Goal: Information Seeking & Learning: Learn about a topic

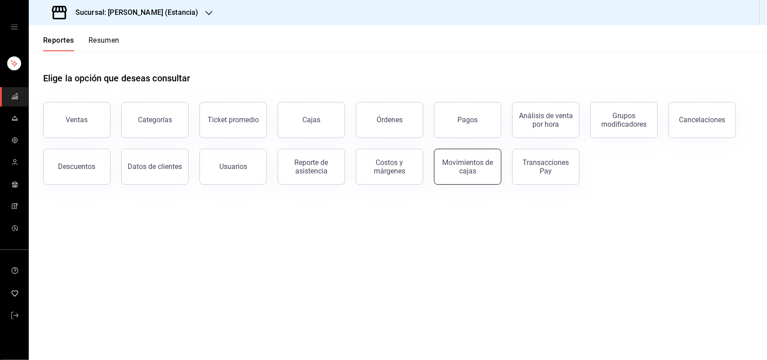
click at [458, 172] on div "Movimientos de cajas" at bounding box center [468, 166] width 56 height 17
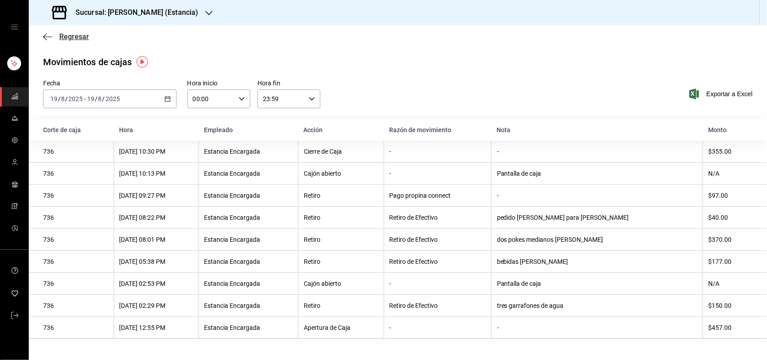
click at [77, 38] on span "Regresar" at bounding box center [74, 36] width 30 height 9
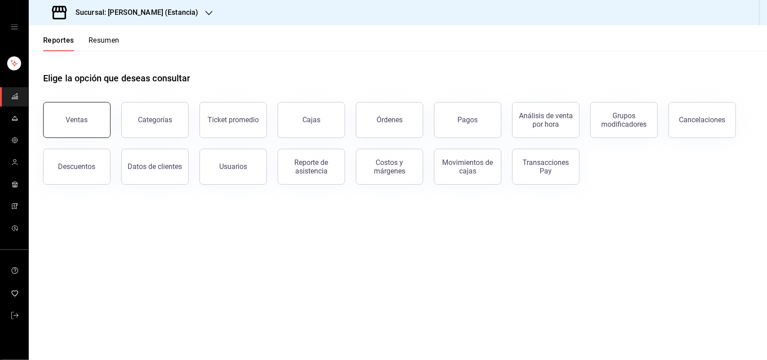
click at [77, 119] on div "Ventas" at bounding box center [77, 119] width 22 height 9
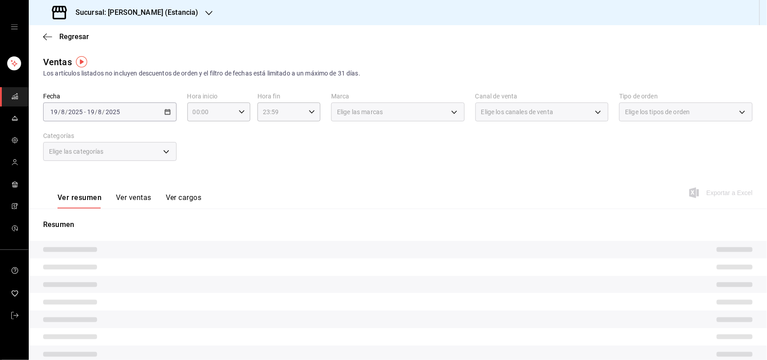
click at [205, 14] on icon "button" at bounding box center [208, 12] width 7 height 7
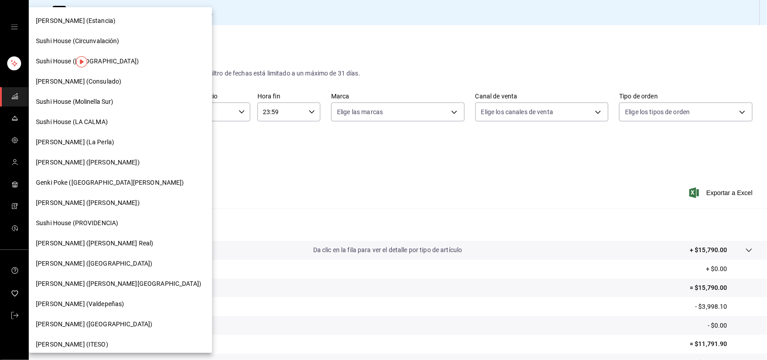
click at [102, 126] on span "Sushi House (LA CALMA)" at bounding box center [72, 121] width 72 height 9
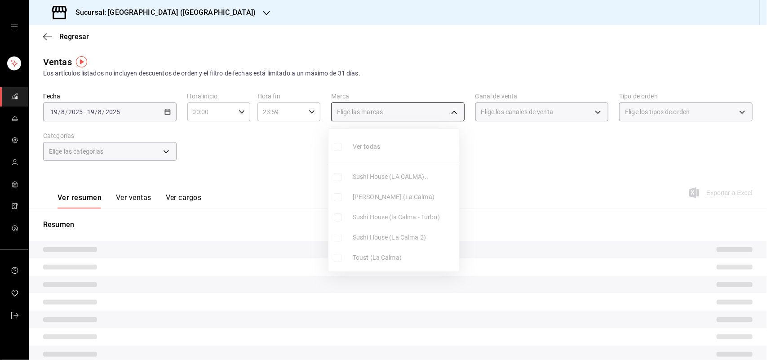
click at [448, 113] on body "Sucursal: Sushi House (LA CALMA) Regresar Ventas Los artículos listados no incl…" at bounding box center [383, 180] width 767 height 360
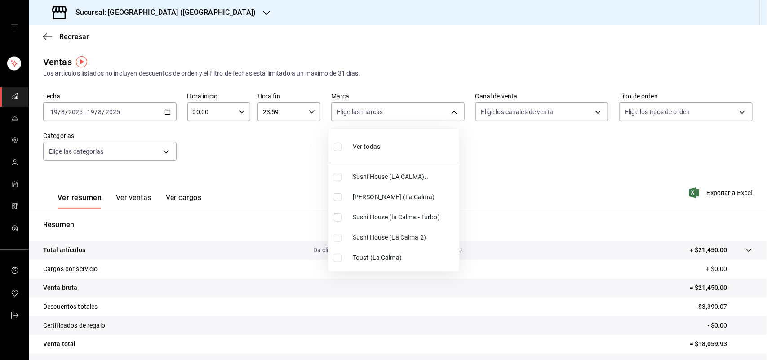
click at [337, 177] on input "checkbox" at bounding box center [338, 177] width 8 height 8
checkbox input "true"
type input "307f2552-bed5-4451-a1d4-9a3d8e6b1418"
click at [590, 109] on div at bounding box center [383, 180] width 767 height 360
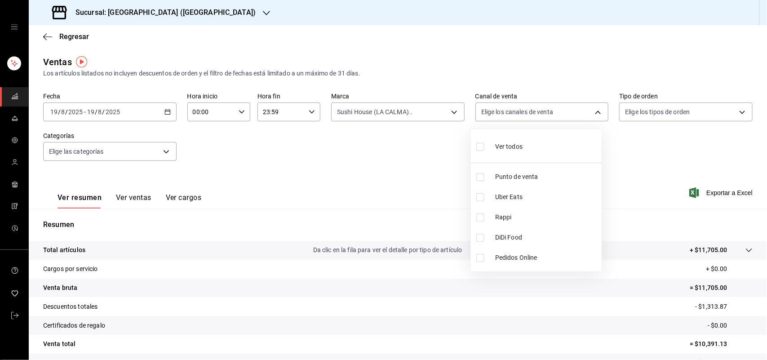
click at [590, 109] on body "Sucursal: Sushi House (LA CALMA) Regresar Ventas Los artículos listados no incl…" at bounding box center [383, 180] width 767 height 360
click at [479, 220] on input "checkbox" at bounding box center [480, 217] width 8 height 8
checkbox input "true"
type input "RAPPI"
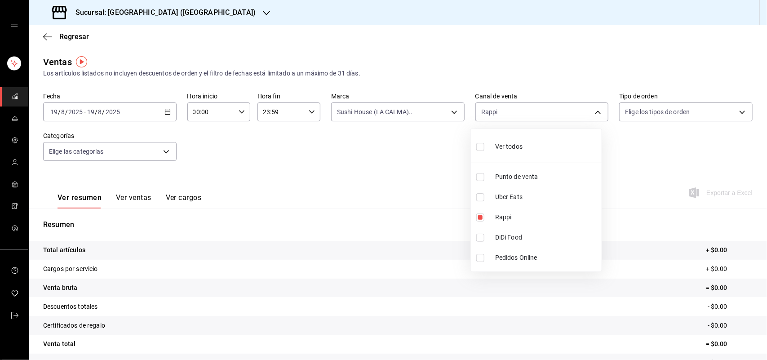
click at [451, 114] on div at bounding box center [383, 180] width 767 height 360
click at [451, 114] on div "Ver todos Punto de venta Uber Eats Rappi DiDi Food Pedidos Online" at bounding box center [383, 180] width 767 height 360
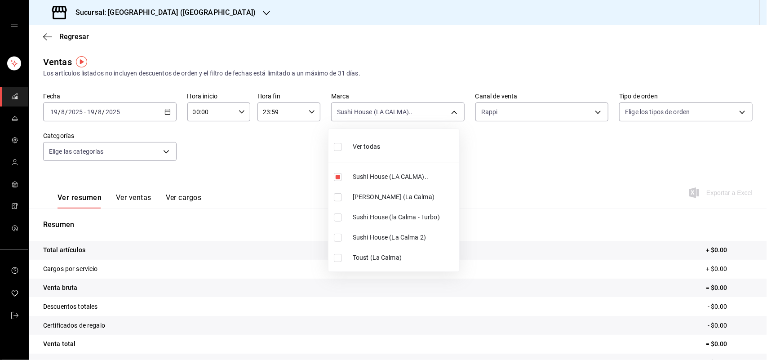
click at [451, 114] on body "Sucursal: Sushi House (LA CALMA) Regresar Ventas Los artículos listados no incl…" at bounding box center [383, 180] width 767 height 360
click at [336, 178] on input "checkbox" at bounding box center [338, 177] width 8 height 8
checkbox input "false"
click at [341, 218] on input "checkbox" at bounding box center [338, 217] width 8 height 8
checkbox input "true"
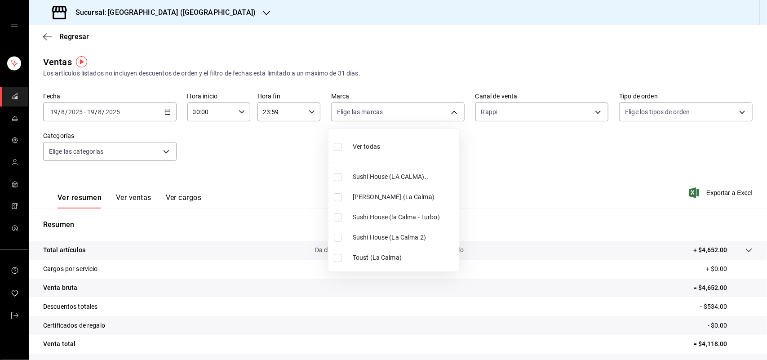
type input "8d0dddf4-cc55-4964-ab1c-2b5841a14462"
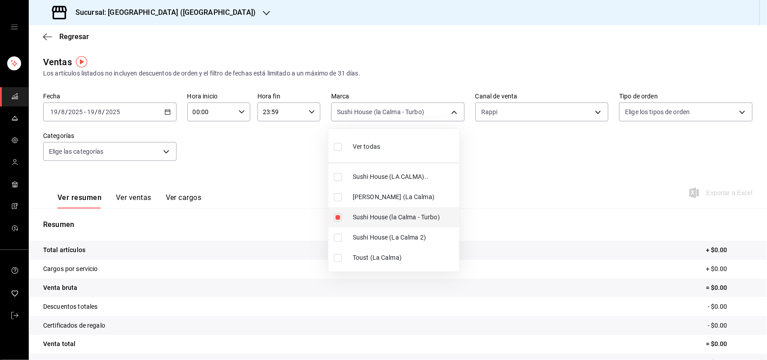
click at [341, 218] on input "checkbox" at bounding box center [338, 217] width 8 height 8
checkbox input "false"
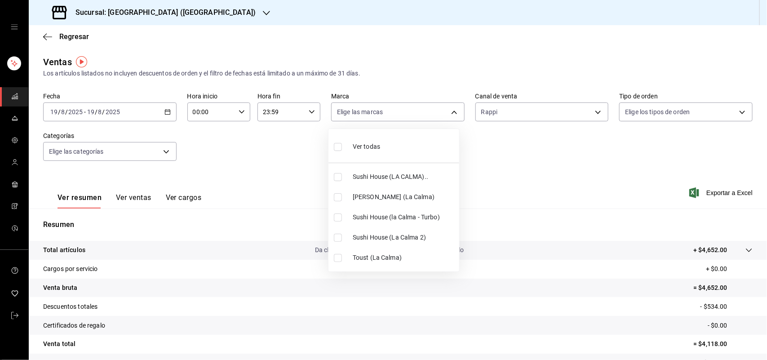
click at [337, 239] on input "checkbox" at bounding box center [338, 238] width 8 height 8
checkbox input "true"
type input "370d3383-42ab-44c7-9136-c83d53f09056"
click at [337, 239] on input "checkbox" at bounding box center [338, 238] width 8 height 8
checkbox input "false"
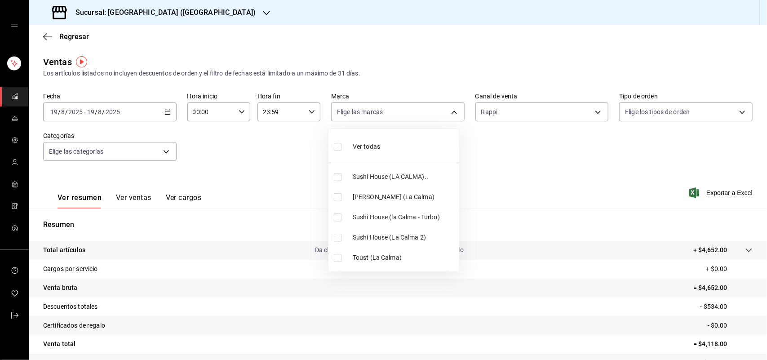
click at [340, 218] on input "checkbox" at bounding box center [338, 217] width 8 height 8
checkbox input "true"
type input "8d0dddf4-cc55-4964-ab1c-2b5841a14462"
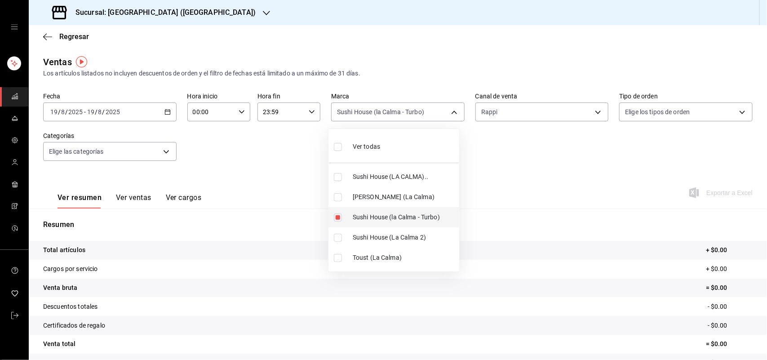
click at [340, 218] on input "checkbox" at bounding box center [338, 217] width 8 height 8
checkbox input "false"
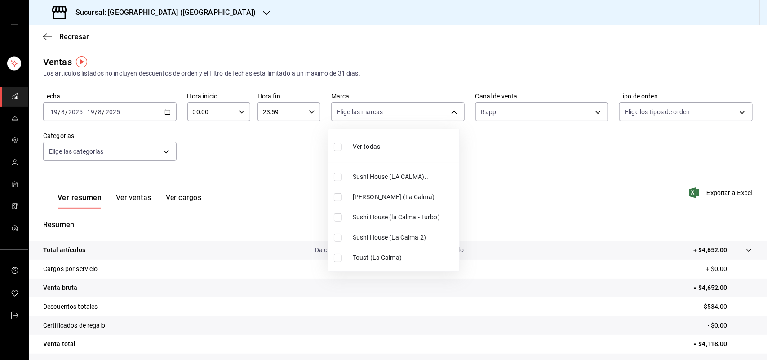
click at [337, 261] on input "checkbox" at bounding box center [338, 258] width 8 height 8
checkbox input "true"
type input "4d5f328c-1a70-4ae8-b0d4-ddc7ef8bf154"
click at [337, 261] on input "checkbox" at bounding box center [338, 258] width 8 height 8
checkbox input "false"
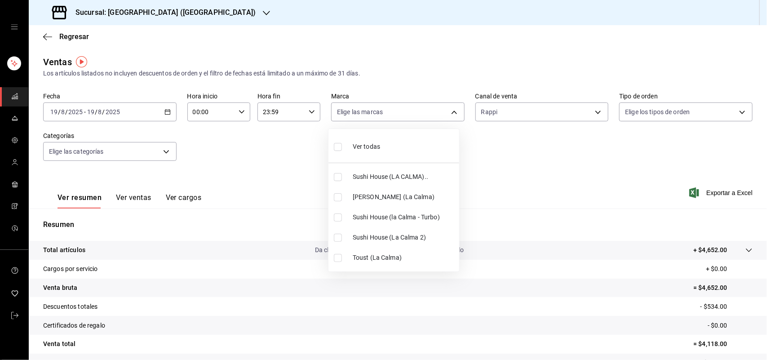
click at [340, 240] on input "checkbox" at bounding box center [338, 238] width 8 height 8
checkbox input "true"
type input "370d3383-42ab-44c7-9136-c83d53f09056"
click at [340, 240] on input "checkbox" at bounding box center [338, 238] width 8 height 8
checkbox input "false"
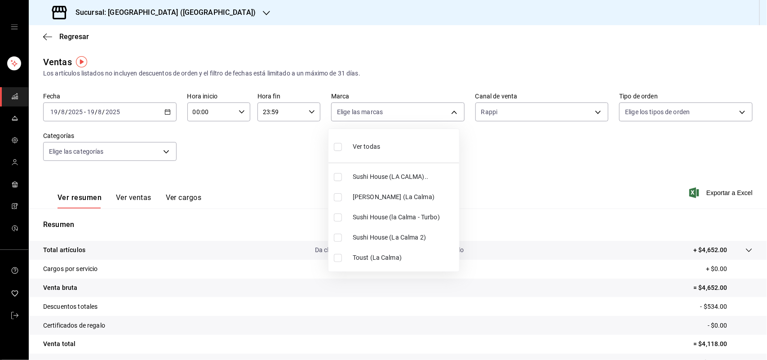
click at [344, 219] on label at bounding box center [340, 217] width 12 height 8
click at [342, 219] on input "checkbox" at bounding box center [338, 217] width 8 height 8
checkbox input "false"
click at [336, 217] on input "checkbox" at bounding box center [338, 217] width 8 height 8
checkbox input "true"
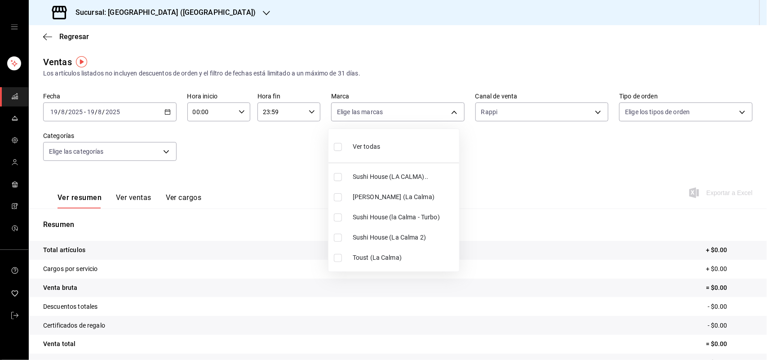
type input "8d0dddf4-cc55-4964-ab1c-2b5841a14462"
click at [336, 217] on input "checkbox" at bounding box center [338, 217] width 8 height 8
checkbox input "false"
click at [341, 178] on input "checkbox" at bounding box center [338, 177] width 8 height 8
checkbox input "true"
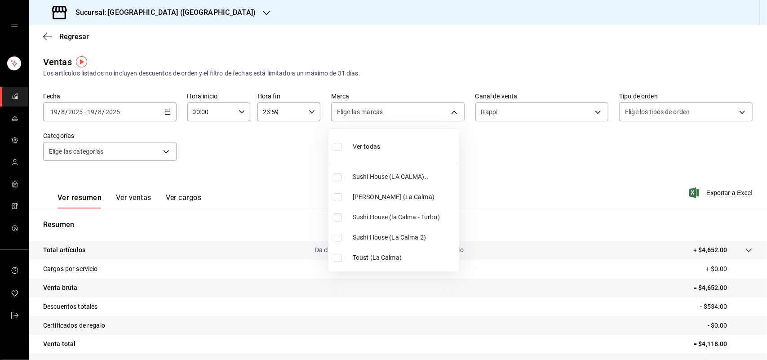
type input "307f2552-bed5-4451-a1d4-9a3d8e6b1418"
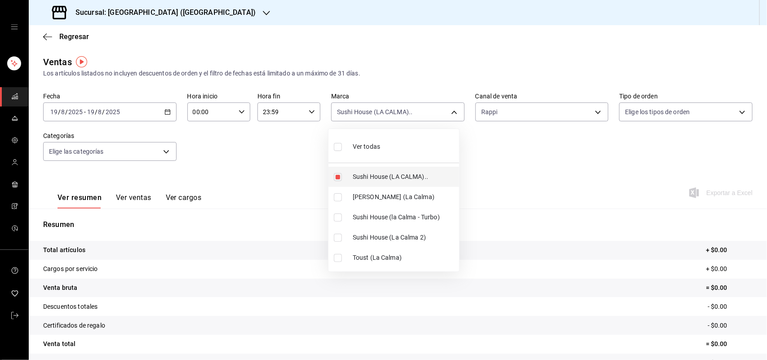
click at [341, 178] on input "checkbox" at bounding box center [338, 177] width 8 height 8
checkbox input "false"
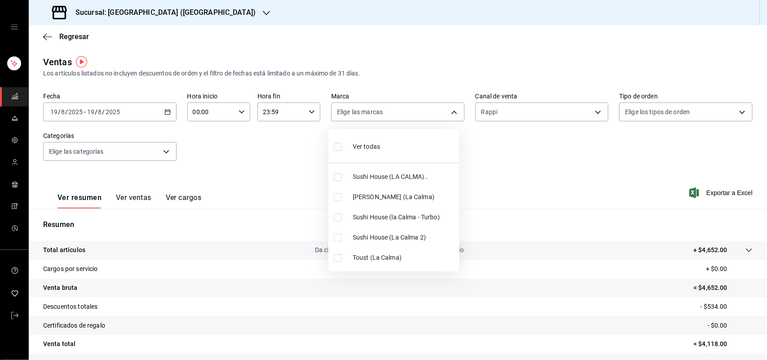
click at [341, 178] on input "checkbox" at bounding box center [338, 177] width 8 height 8
checkbox input "true"
type input "307f2552-bed5-4451-a1d4-9a3d8e6b1418"
click at [591, 109] on div at bounding box center [383, 180] width 767 height 360
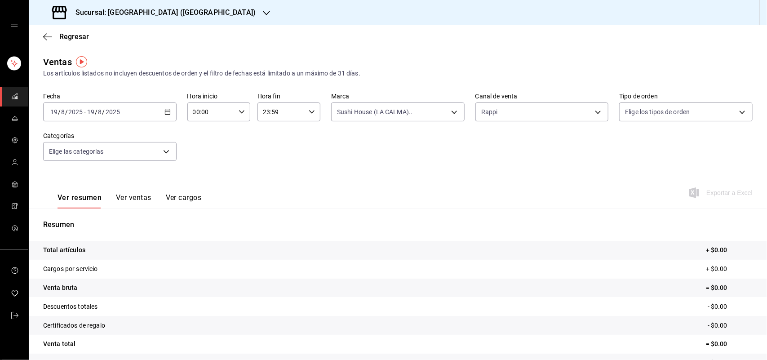
click at [591, 109] on div "Ver todas Sushi House (LA CALMA).. Genki Poke ([GEOGRAPHIC_DATA]) [GEOGRAPHIC_D…" at bounding box center [383, 180] width 767 height 360
click at [591, 109] on body "Sucursal: Sushi House (LA CALMA) Regresar Ventas Los artículos listados no incl…" at bounding box center [383, 180] width 767 height 360
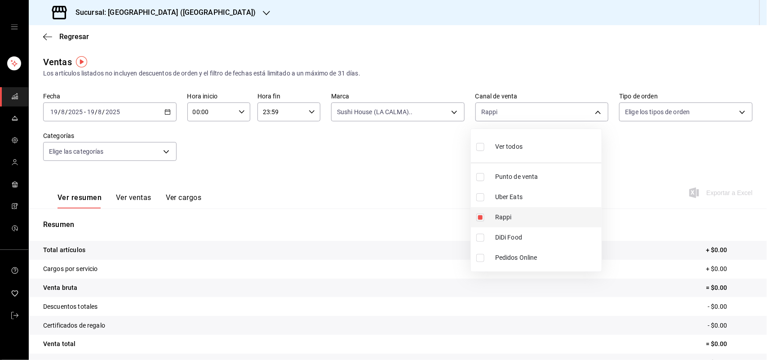
click at [479, 216] on input "checkbox" at bounding box center [480, 217] width 8 height 8
checkbox input "false"
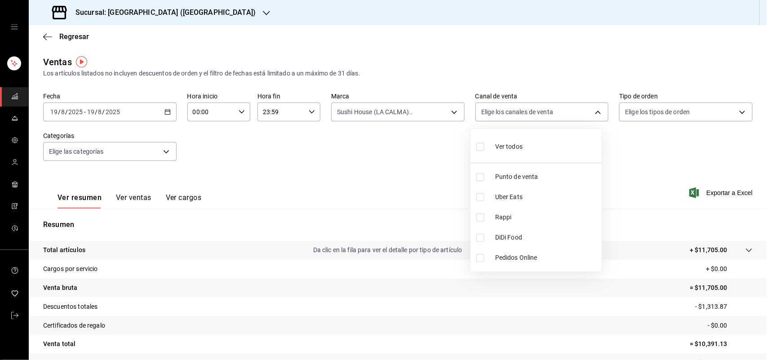
click at [479, 239] on input "checkbox" at bounding box center [480, 238] width 8 height 8
checkbox input "true"
type input "DIDI_FOOD"
click at [479, 239] on input "checkbox" at bounding box center [480, 238] width 8 height 8
checkbox input "false"
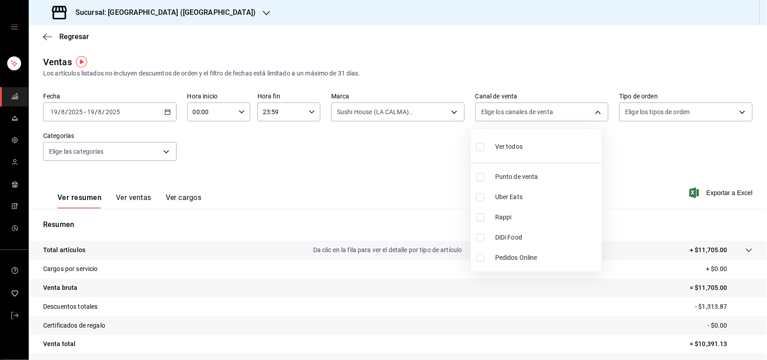
click at [479, 200] on input "checkbox" at bounding box center [480, 197] width 8 height 8
checkbox input "true"
type input "UBER_EATS"
click at [479, 200] on input "checkbox" at bounding box center [480, 197] width 8 height 8
checkbox input "false"
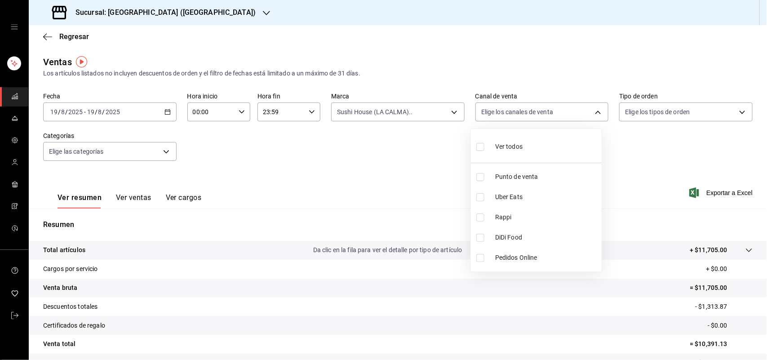
click at [479, 239] on input "checkbox" at bounding box center [480, 238] width 8 height 8
checkbox input "true"
type input "DIDI_FOOD"
click at [479, 239] on input "checkbox" at bounding box center [480, 238] width 8 height 8
checkbox input "false"
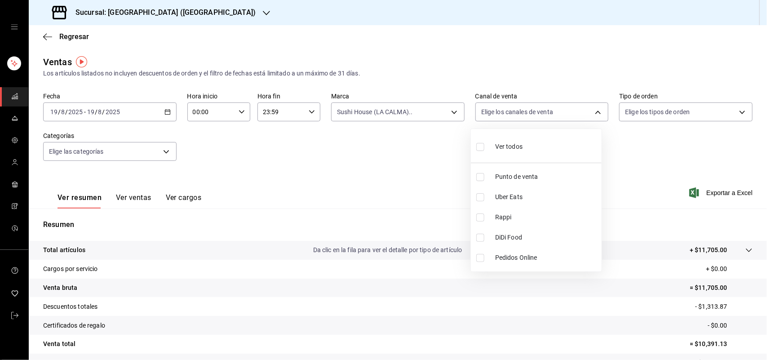
click at [445, 113] on div at bounding box center [383, 180] width 767 height 360
click at [445, 113] on div "Ver todos Punto de venta Uber Eats Rappi DiDi Food Pedidos Online" at bounding box center [383, 180] width 767 height 360
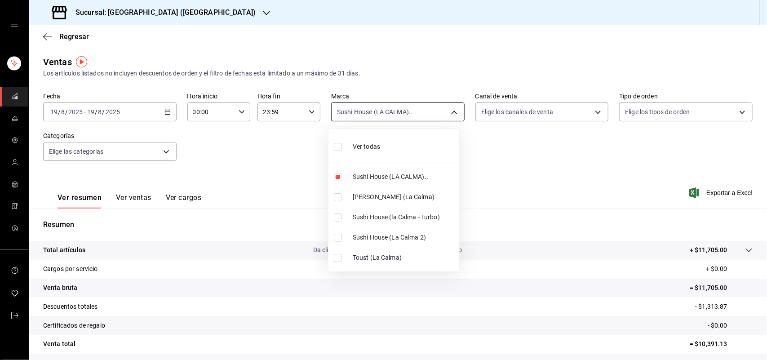
click at [448, 113] on body "Sucursal: Sushi House (LA CALMA) Regresar Ventas Los artículos listados no incl…" at bounding box center [383, 180] width 767 height 360
click at [338, 176] on input "checkbox" at bounding box center [338, 177] width 8 height 8
checkbox input "false"
click at [338, 195] on input "checkbox" at bounding box center [338, 197] width 8 height 8
checkbox input "true"
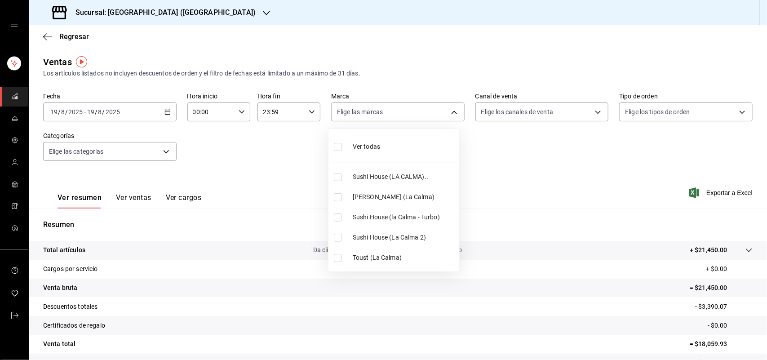
type input "ad5c7ce8-09c3-4353-8fa5-0bd3f2c3ed7d"
click at [590, 114] on div at bounding box center [383, 180] width 767 height 360
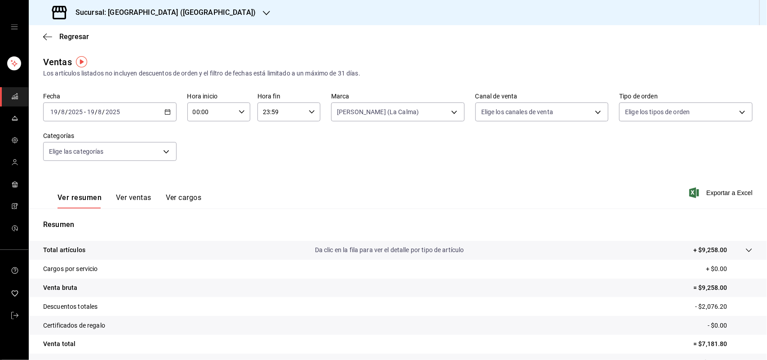
click at [590, 114] on div "Ver todas Sushi House (LA CALMA).. Genki Poke ([GEOGRAPHIC_DATA]) [GEOGRAPHIC_D…" at bounding box center [383, 180] width 767 height 360
click at [590, 114] on body "Sucursal: Sushi House (LA CALMA) Regresar Ventas Los artículos listados no incl…" at bounding box center [383, 180] width 767 height 360
click at [481, 217] on input "checkbox" at bounding box center [480, 217] width 8 height 8
checkbox input "true"
type input "RAPPI"
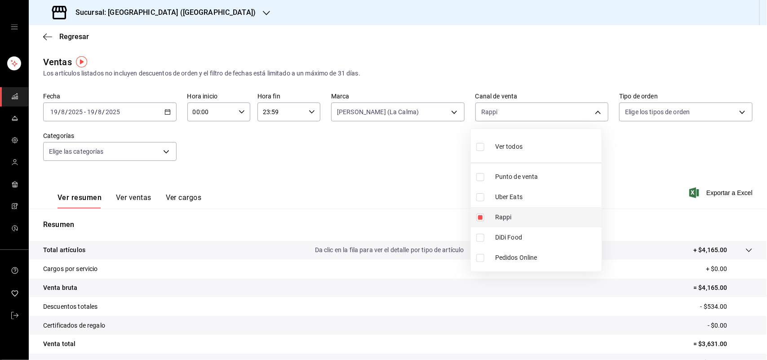
click at [481, 217] on input "checkbox" at bounding box center [480, 217] width 8 height 8
checkbox input "false"
click at [481, 241] on input "checkbox" at bounding box center [480, 238] width 8 height 8
checkbox input "true"
type input "DIDI_FOOD"
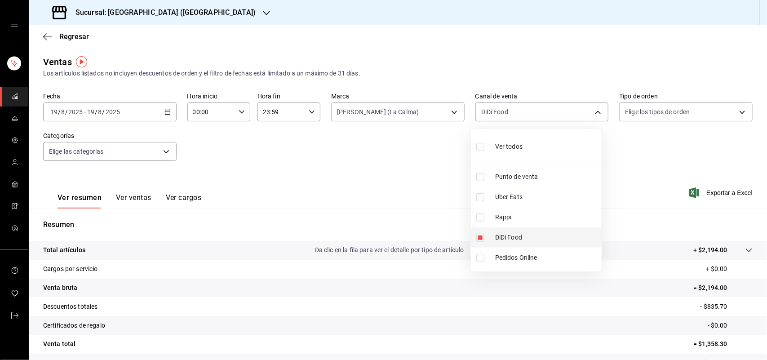
click at [481, 241] on input "checkbox" at bounding box center [480, 238] width 8 height 8
checkbox input "false"
click at [481, 198] on input "checkbox" at bounding box center [480, 197] width 8 height 8
checkbox input "true"
type input "UBER_EATS"
